Goal: Navigation & Orientation: Understand site structure

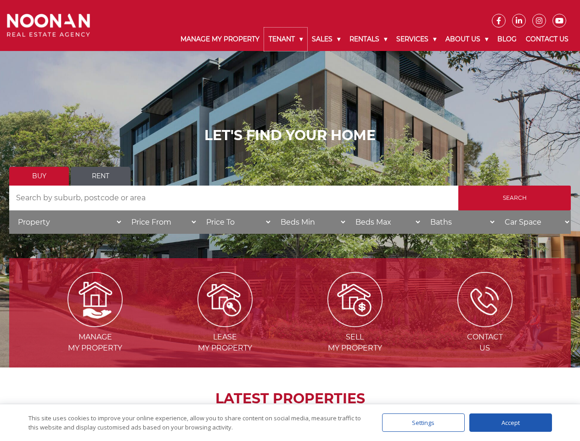
click at [286, 39] on link "Tenant" at bounding box center [285, 39] width 43 height 23
click at [326, 39] on link "Sales" at bounding box center [326, 39] width 38 height 23
click at [369, 39] on link "Rentals" at bounding box center [368, 39] width 47 height 23
click at [417, 39] on link "Services" at bounding box center [416, 39] width 49 height 23
click at [468, 39] on link "About Us" at bounding box center [467, 39] width 52 height 23
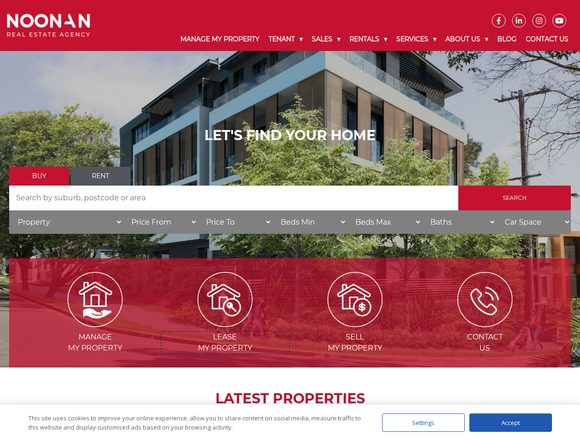
click at [225, 323] on img at bounding box center [224, 299] width 55 height 55
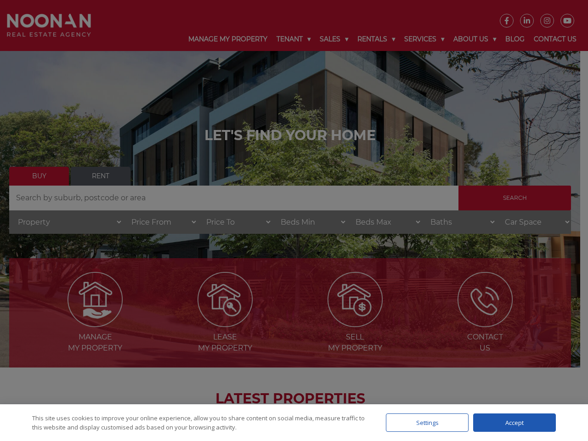
click at [423, 422] on div "Settings" at bounding box center [427, 422] width 83 height 18
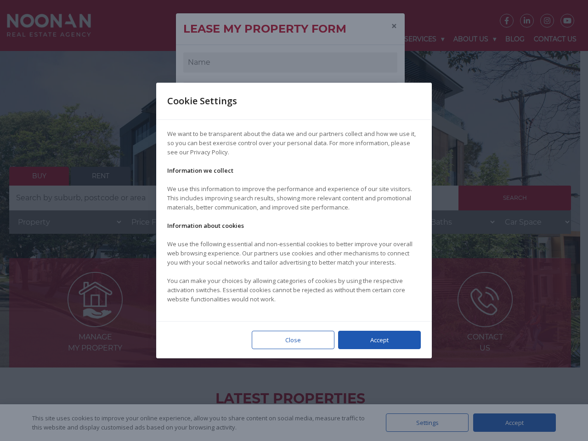
click at [511, 422] on div at bounding box center [294, 220] width 588 height 441
